Goal: Check status

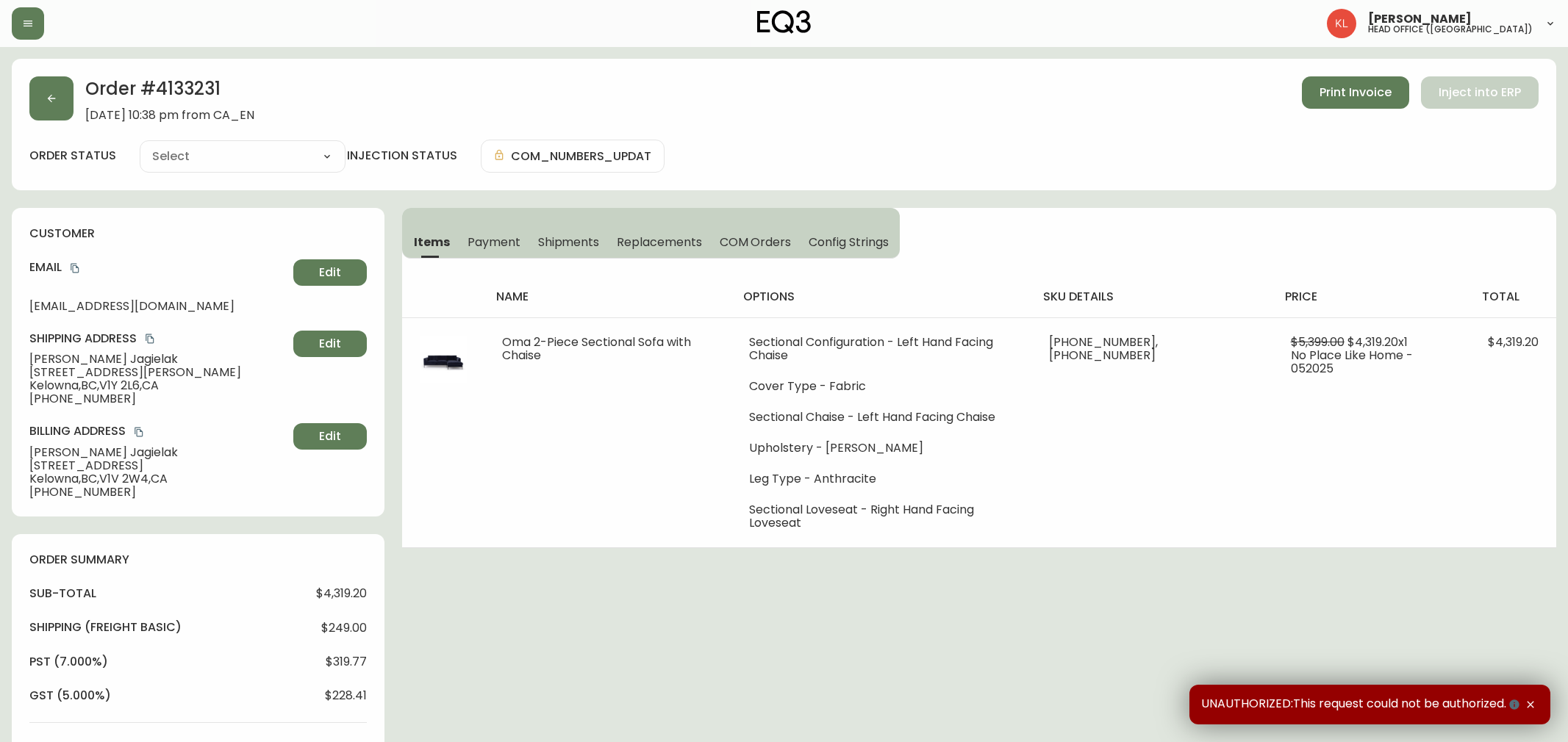
type input "Processing"
select select "PROCESSING"
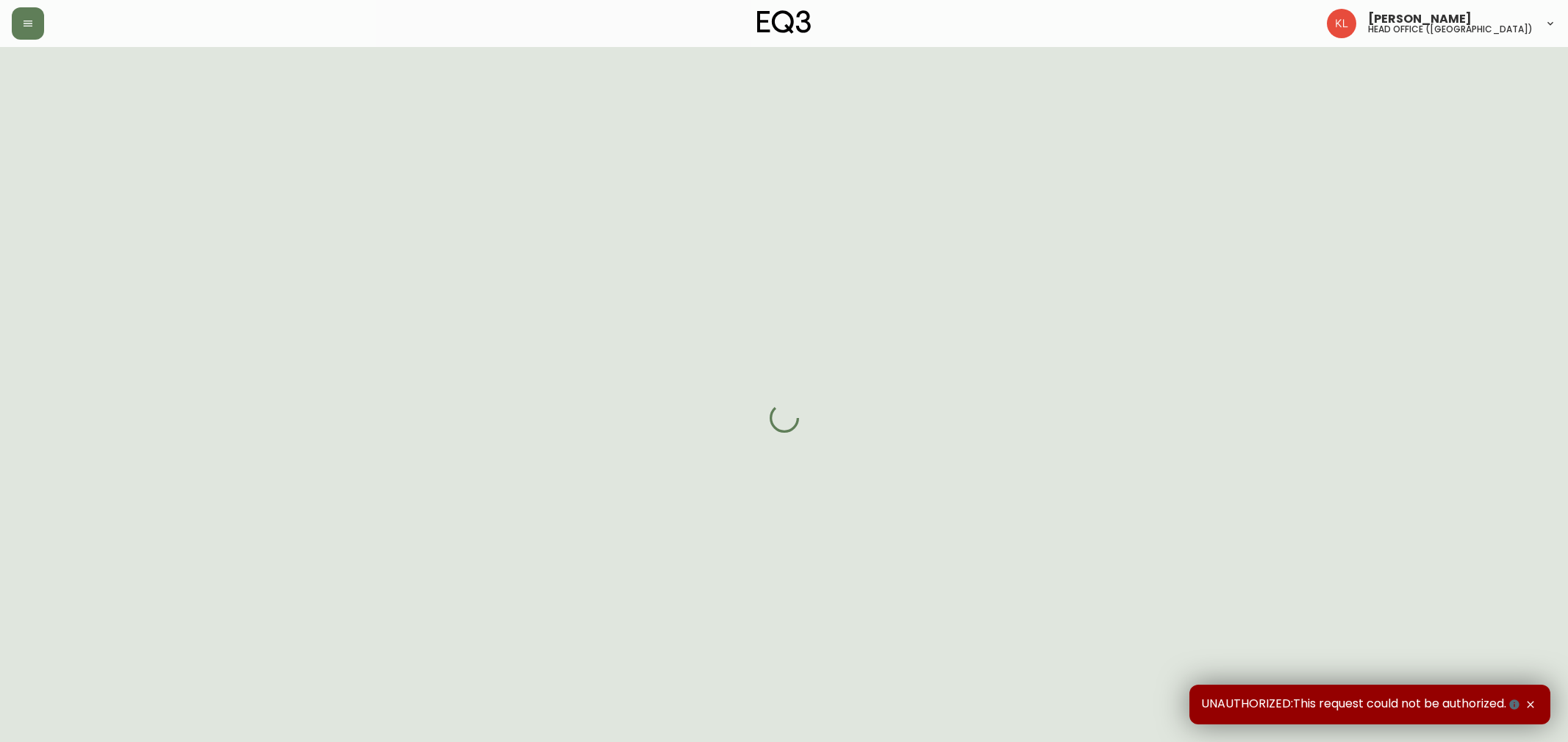
select select "PROCESSING"
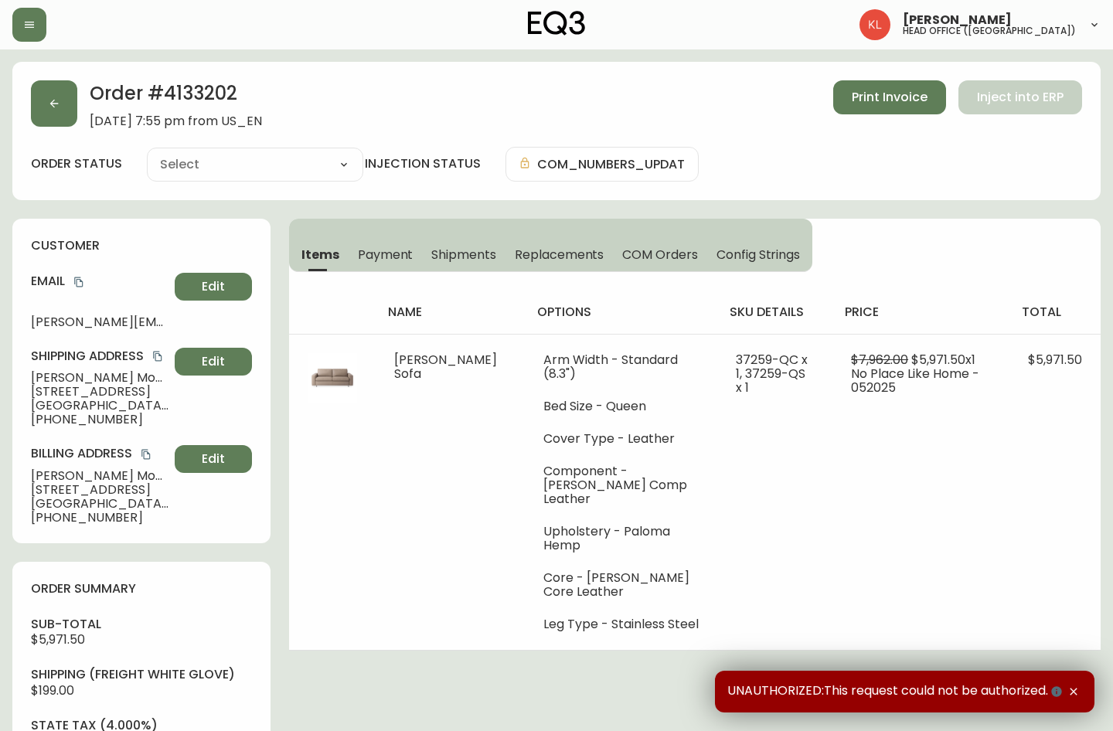
type input "Processing"
select select "PROCESSING"
